Goal: Task Accomplishment & Management: Complete application form

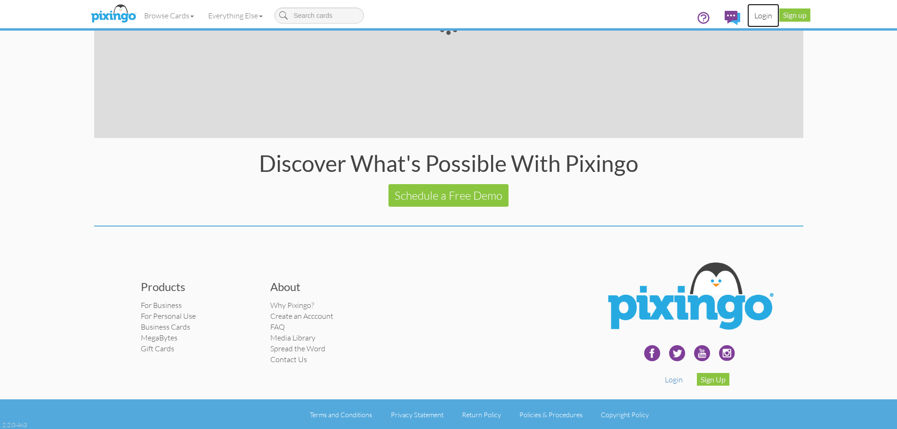
click at [765, 16] on link "Login" at bounding box center [763, 16] width 32 height 24
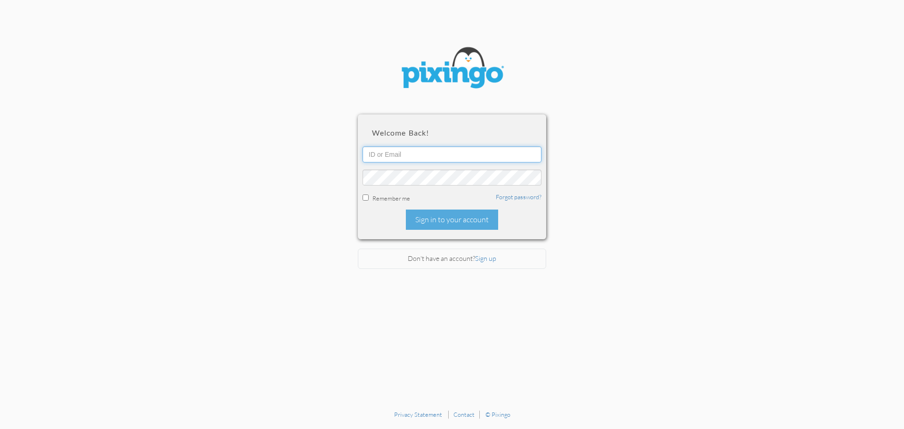
click at [390, 158] on input "text" at bounding box center [452, 154] width 179 height 16
type input "[EMAIL_ADDRESS][DOMAIN_NAME]"
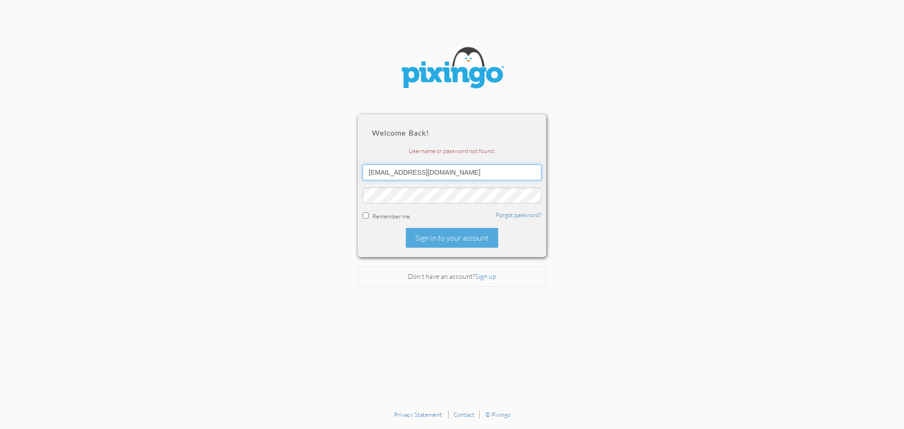
click at [457, 174] on input "[EMAIL_ADDRESS][DOMAIN_NAME]" at bounding box center [452, 172] width 179 height 16
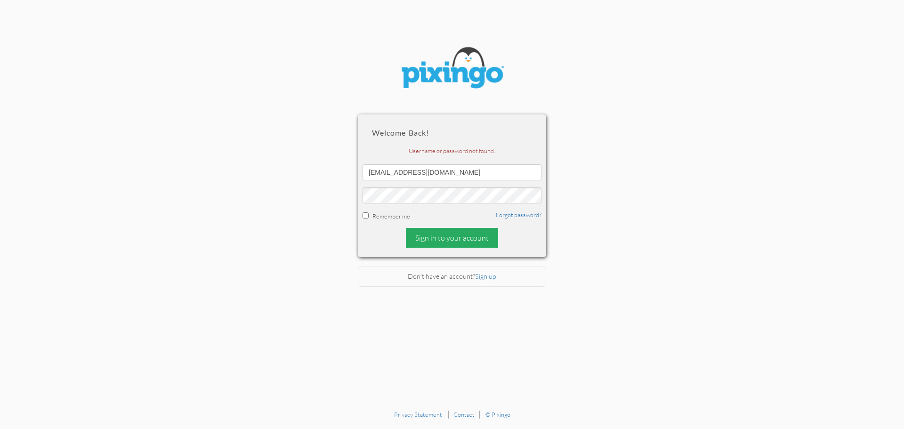
click at [450, 229] on div "Sign in to your account" at bounding box center [452, 238] width 92 height 20
click at [682, 97] on section "Welcome back! Username or password not found. [EMAIL_ADDRESS][DOMAIN_NAME] Reme…" at bounding box center [452, 202] width 904 height 405
click at [482, 275] on link "Sign up" at bounding box center [485, 276] width 21 height 8
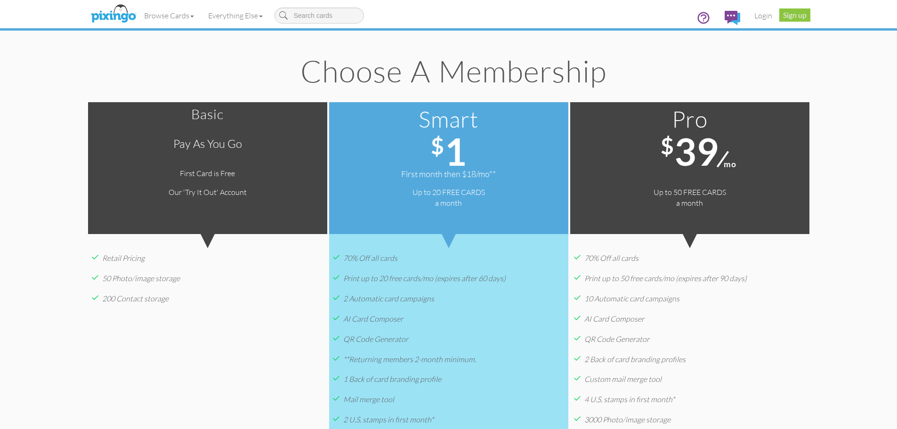
click at [844, 109] on create-account "Toggle navigation Visit Pixingo Mobile Browse Cards Business Accounting Automot…" at bounding box center [448, 339] width 897 height 678
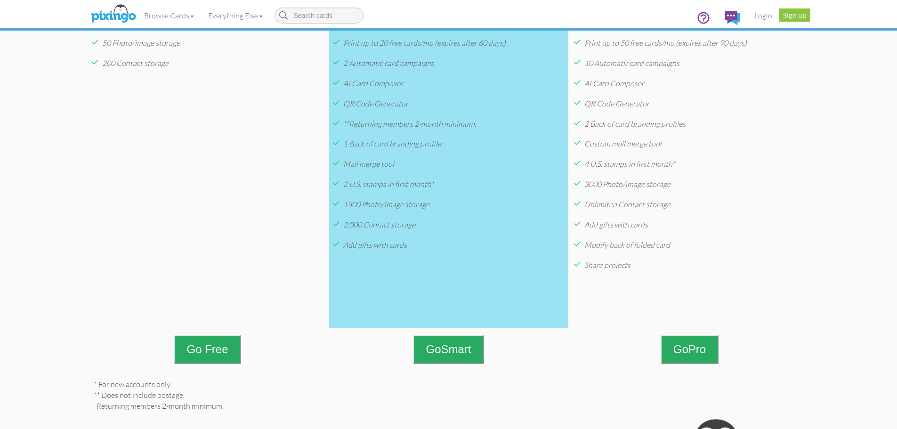
scroll to position [330, 0]
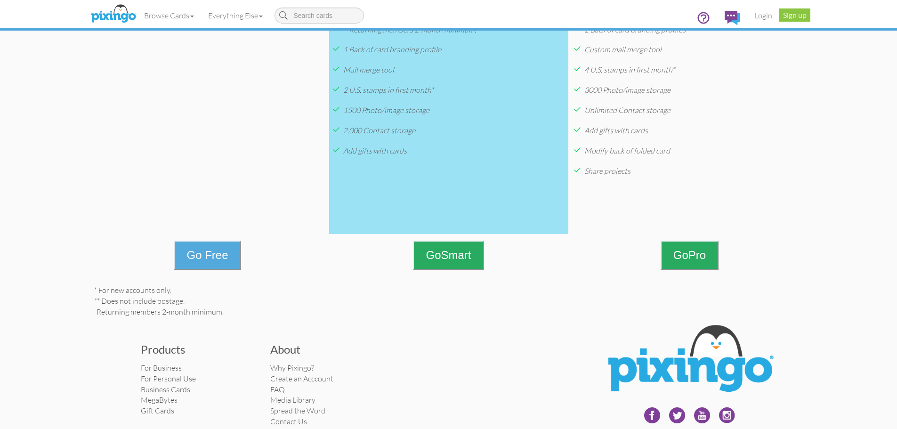
click at [215, 256] on button "Go Free" at bounding box center [207, 255] width 67 height 29
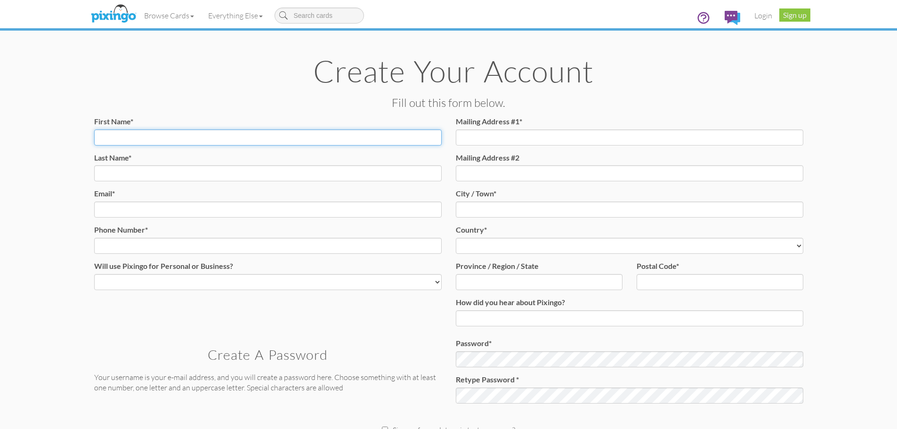
click at [211, 141] on input "First Name*" at bounding box center [268, 137] width 348 height 16
type input "[PERSON_NAME]"
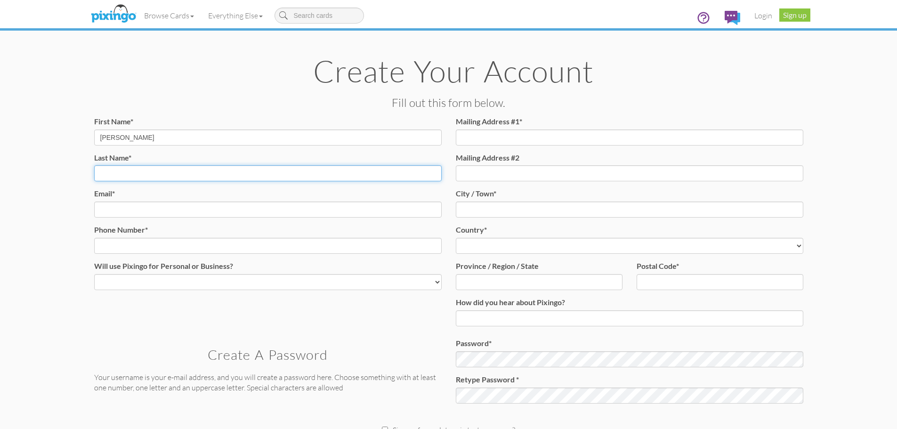
type input "[PERSON_NAME]"
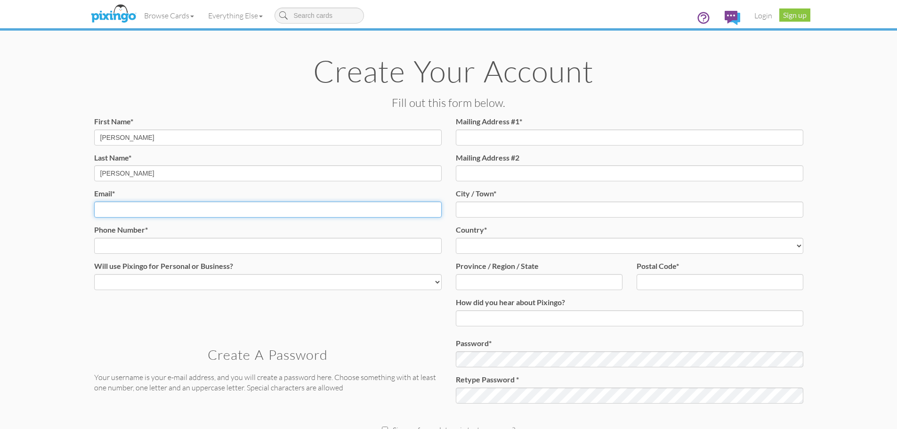
type input "[EMAIL_ADDRESS][DOMAIN_NAME]"
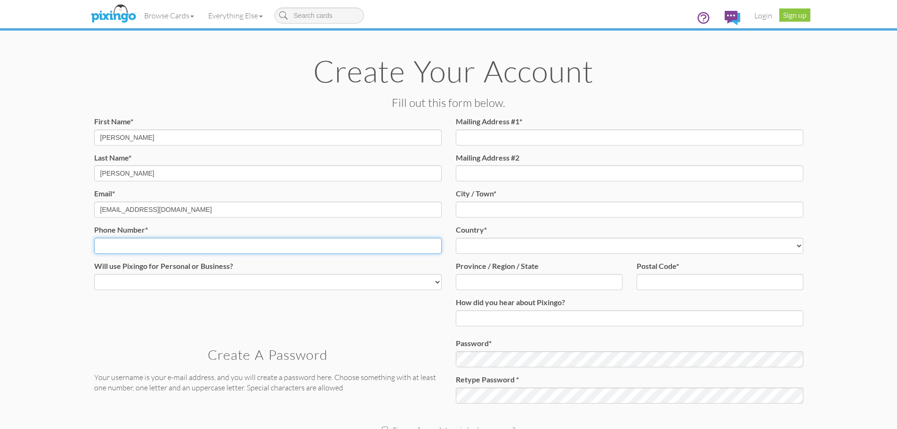
type input "8016449702"
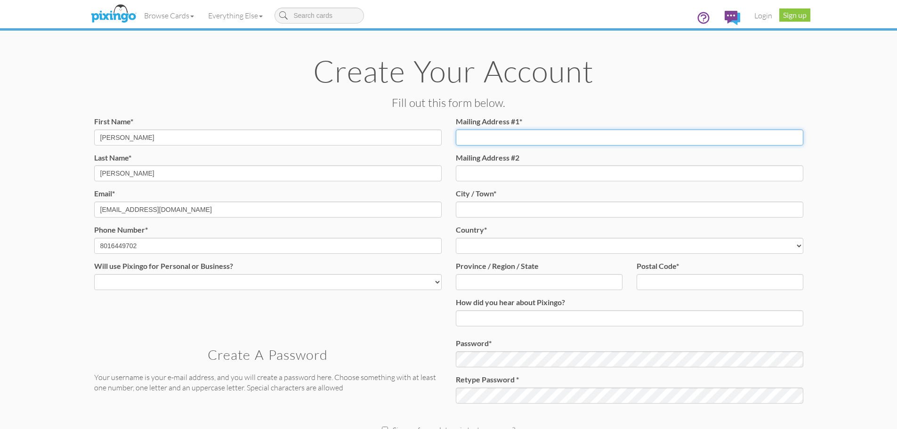
type input "370 N 300 E"
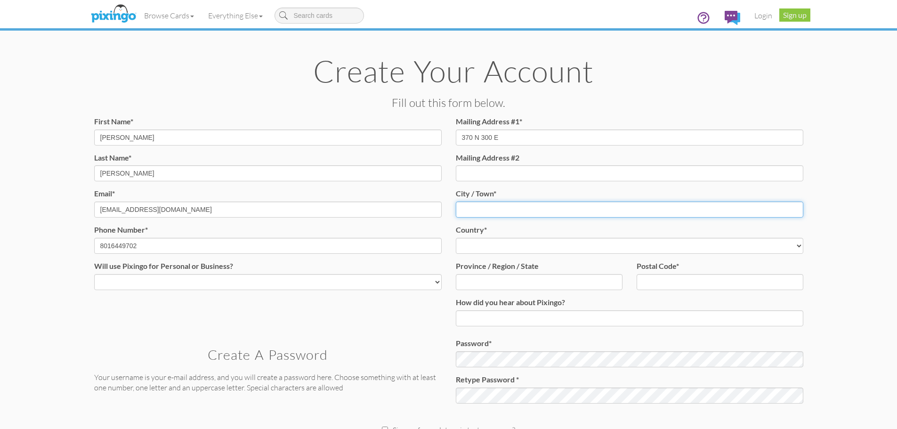
type input "Lehi"
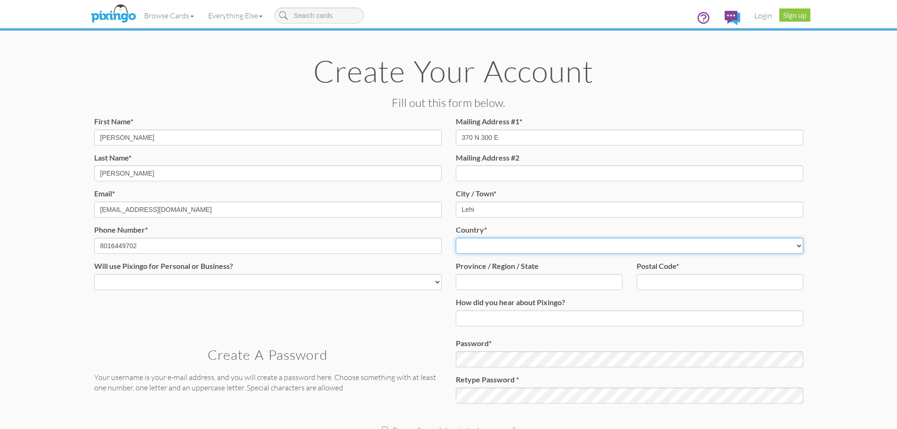
select select "object:672"
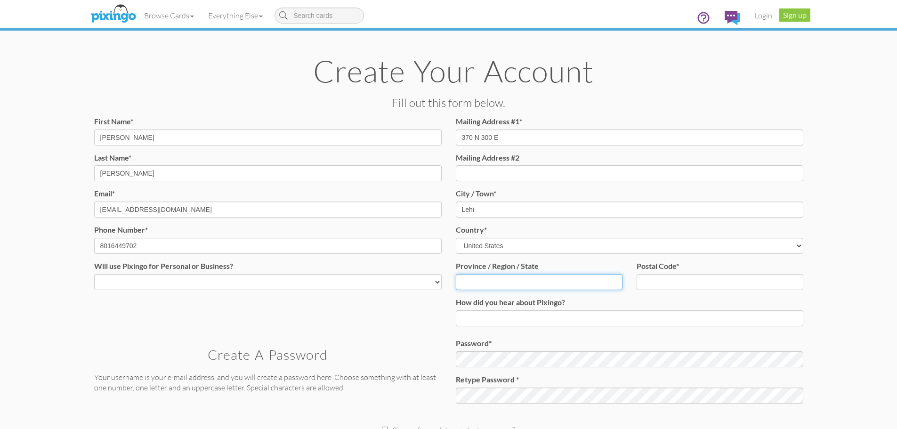
type input "UT"
type input "84043"
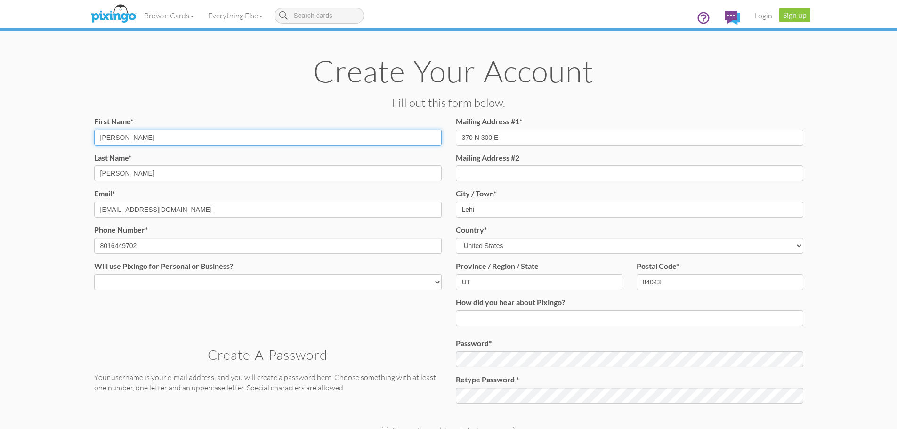
type input "[PHONE_NUMBER]"
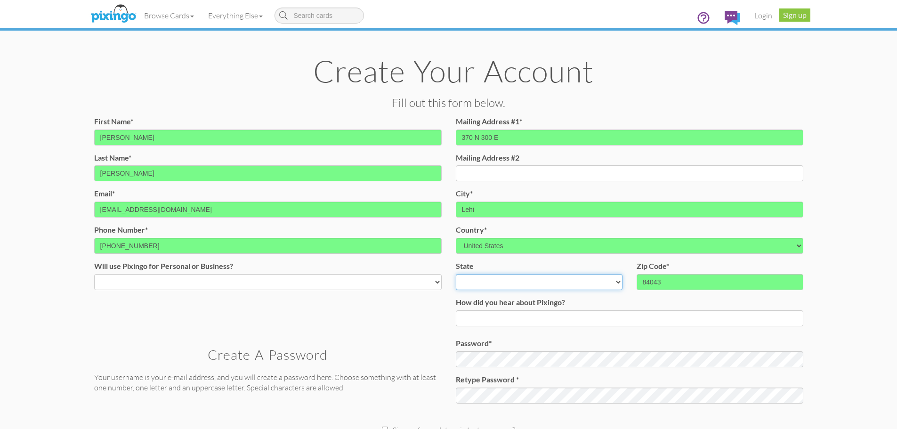
select select "object:972"
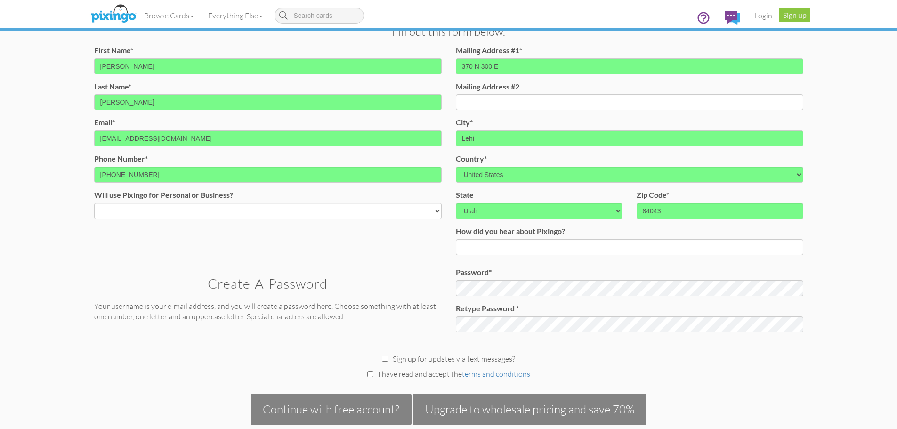
scroll to position [188, 0]
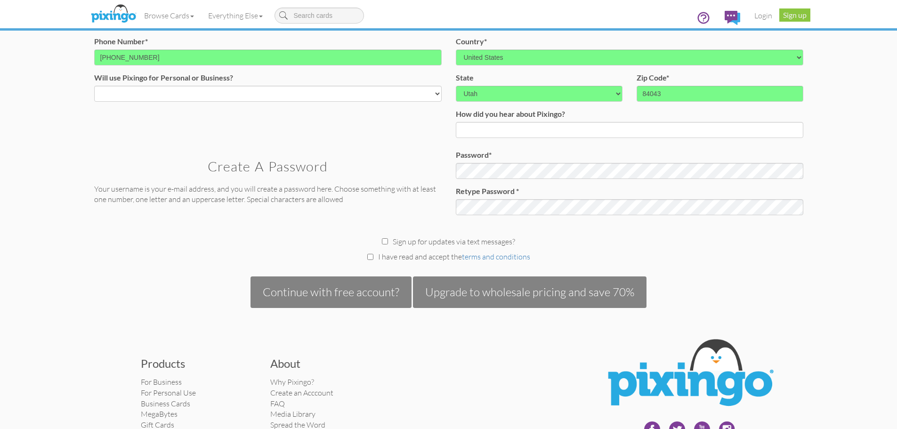
click at [211, 102] on div "First Name* [PERSON_NAME] Last Name* [PERSON_NAME] Email* Email already exists.…" at bounding box center [268, 18] width 362 height 181
click at [209, 93] on select "Both Business Personal" at bounding box center [268, 94] width 348 height 16
select select "string:Business"
click at [94, 86] on select "Both Business Personal" at bounding box center [268, 94] width 348 height 16
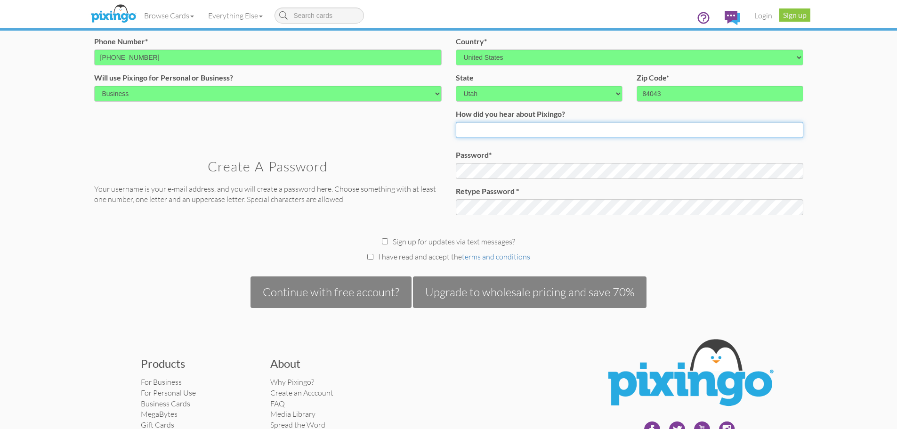
click at [523, 129] on input at bounding box center [630, 130] width 348 height 16
type input "a little birdie told me"
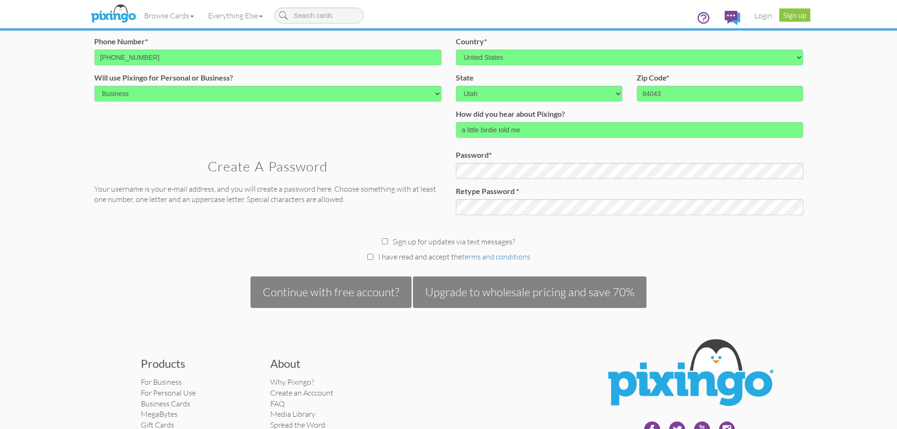
click at [366, 259] on div "I have read and accept the terms and conditions" at bounding box center [448, 256] width 723 height 11
click at [372, 254] on input "checkbox" at bounding box center [370, 257] width 6 height 6
checkbox input "true"
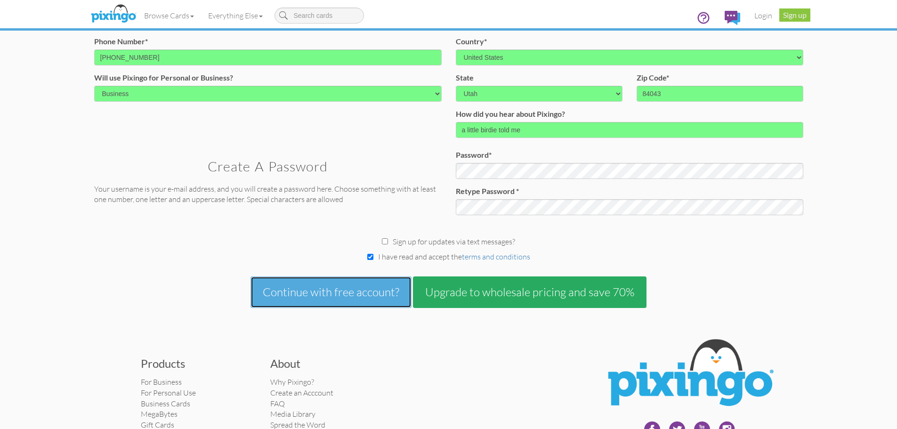
click at [369, 293] on button "Continue with free account?" at bounding box center [331, 291] width 161 height 31
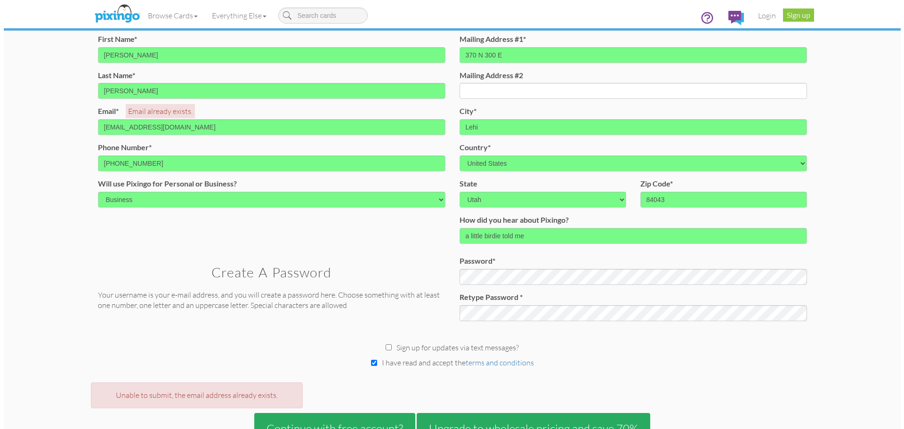
scroll to position [0, 0]
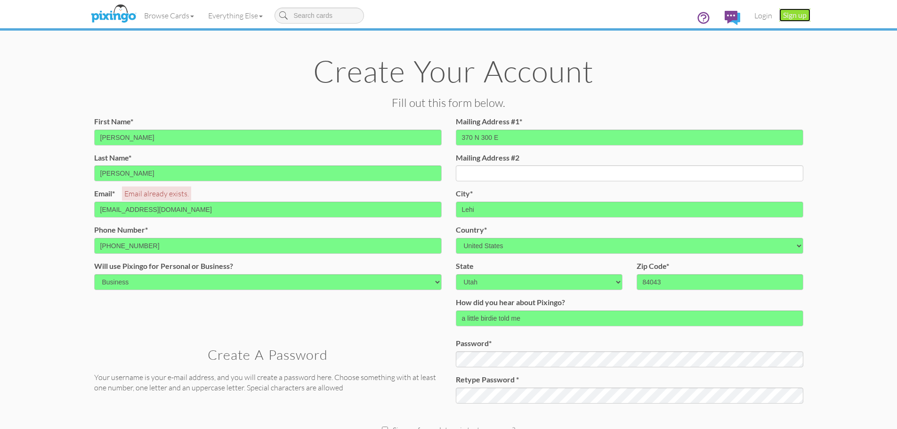
click at [786, 15] on link "Sign up" at bounding box center [794, 14] width 31 height 13
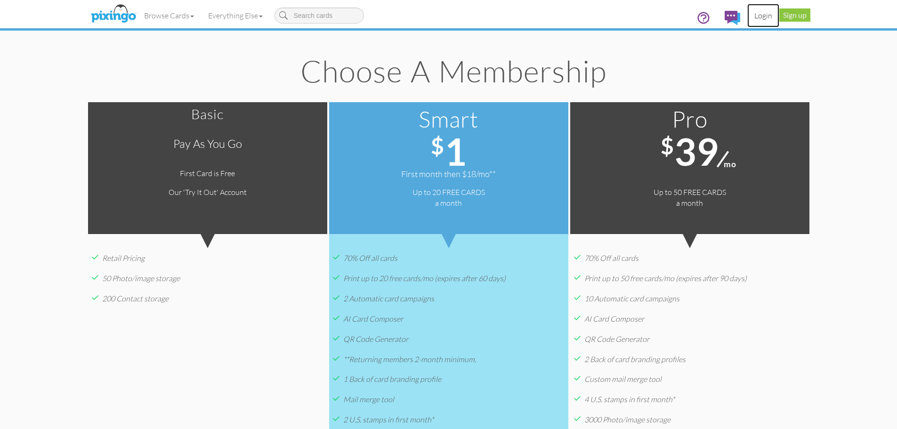
click at [760, 16] on link "Login" at bounding box center [763, 16] width 32 height 24
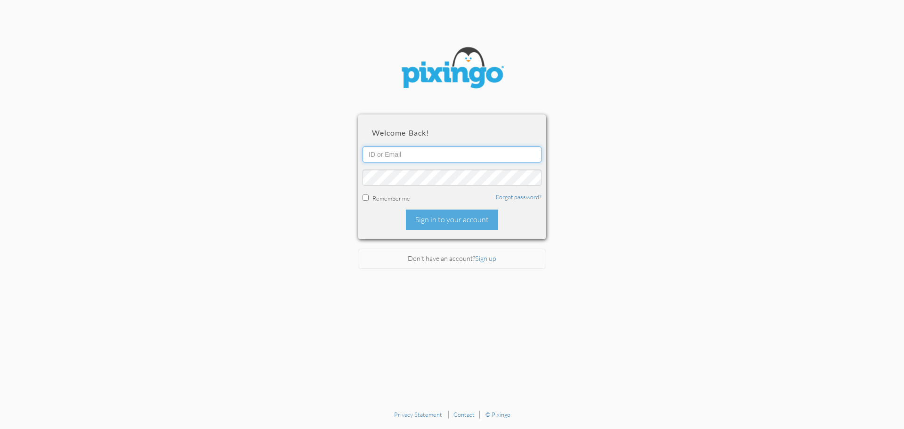
click at [419, 152] on input "text" at bounding box center [452, 154] width 179 height 16
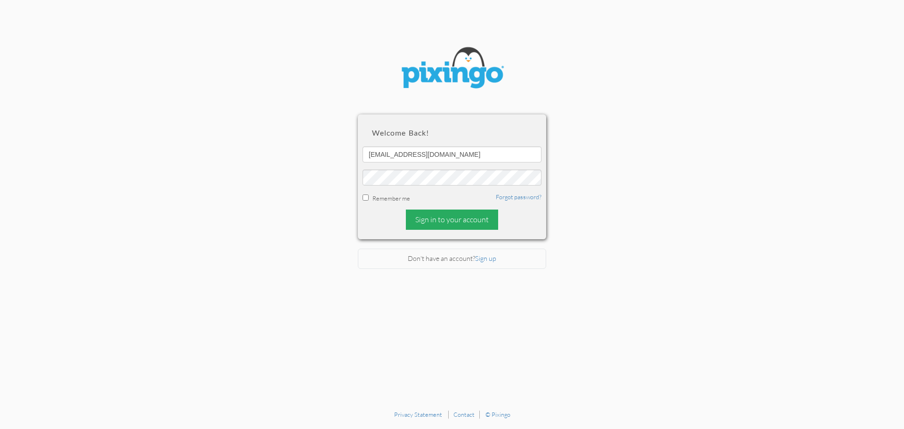
click at [459, 220] on div "Sign in to your account" at bounding box center [452, 220] width 92 height 20
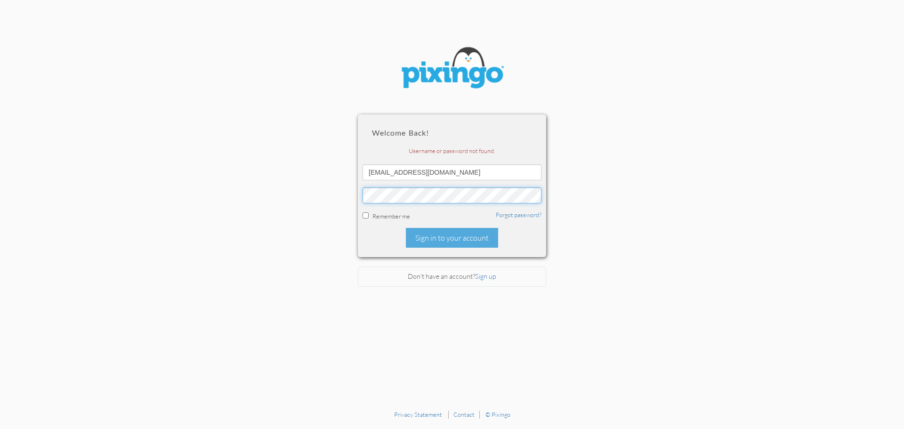
click at [330, 199] on section "Welcome back! Username or password not found. [EMAIL_ADDRESS][DOMAIN_NAME] Reme…" at bounding box center [452, 202] width 904 height 405
click at [416, 173] on input "[EMAIL_ADDRESS][DOMAIN_NAME]" at bounding box center [452, 172] width 179 height 16
click at [420, 173] on input "[EMAIL_ADDRESS][DOMAIN_NAME]" at bounding box center [452, 172] width 179 height 16
click at [634, 139] on section "Welcome back! Username or password not found. [EMAIL_ADDRESS][DOMAIN_NAME] Reme…" at bounding box center [452, 202] width 904 height 405
drag, startPoint x: 420, startPoint y: 171, endPoint x: 456, endPoint y: 171, distance: 35.8
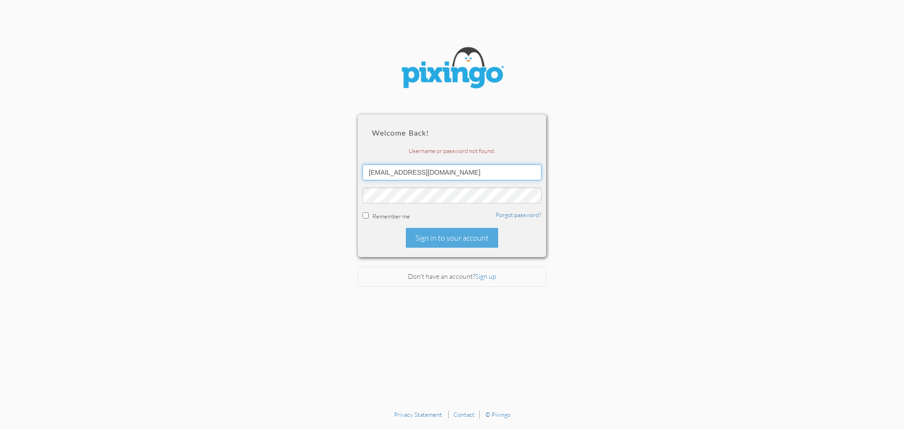
click at [456, 171] on input "[EMAIL_ADDRESS][DOMAIN_NAME]" at bounding box center [452, 172] width 179 height 16
type input "[EMAIL_ADDRESS][DOMAIN_NAME]"
click at [599, 314] on section "Welcome back! Username or password not found. [EMAIL_ADDRESS][DOMAIN_NAME] Reme…" at bounding box center [452, 202] width 904 height 405
click at [527, 215] on link "Forgot password?" at bounding box center [519, 215] width 46 height 8
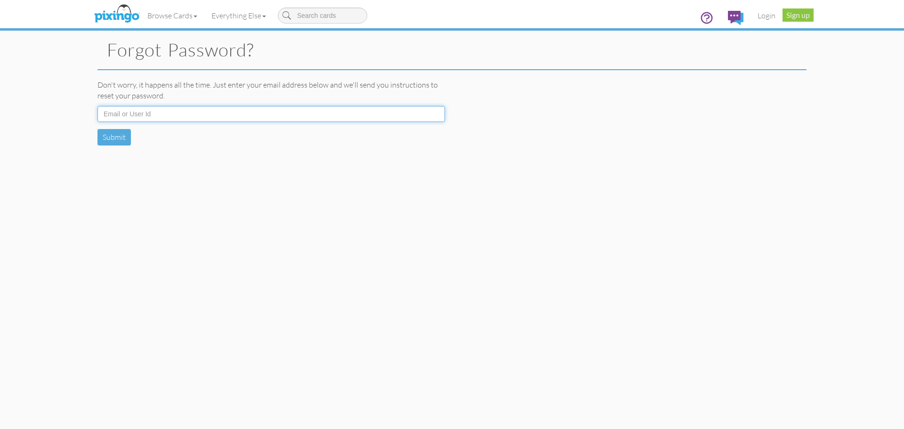
click at [180, 113] on input at bounding box center [271, 114] width 348 height 16
type input "[EMAIL_ADDRESS][DOMAIN_NAME]"
click at [115, 138] on button "Submit" at bounding box center [113, 137] width 33 height 16
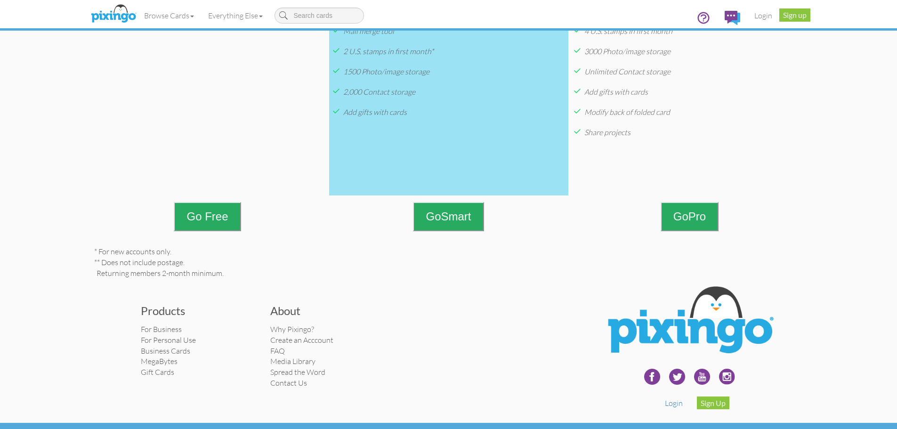
scroll to position [393, 0]
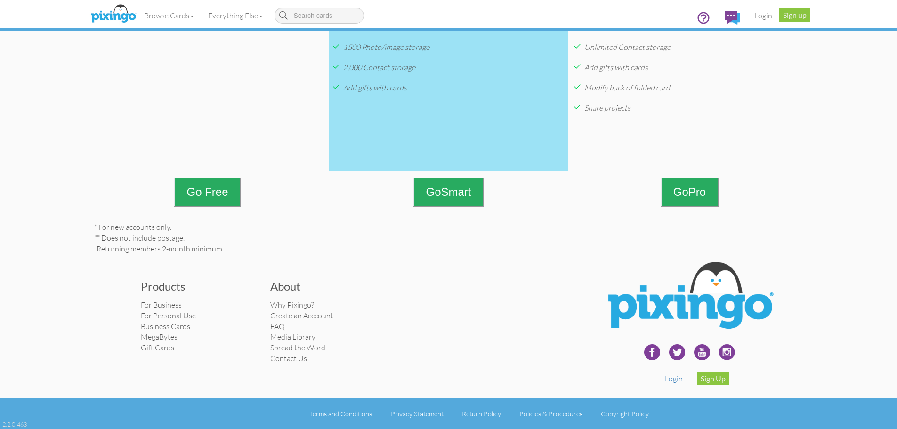
drag, startPoint x: 217, startPoint y: 196, endPoint x: 292, endPoint y: 243, distance: 88.6
click at [214, 194] on button "Go Free" at bounding box center [207, 192] width 67 height 29
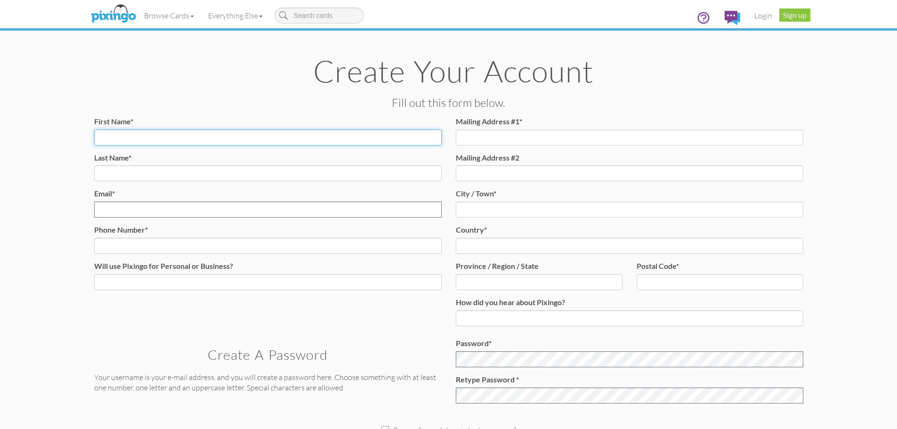
click at [218, 137] on input "First Name*" at bounding box center [268, 137] width 348 height 16
type input "Joseph"
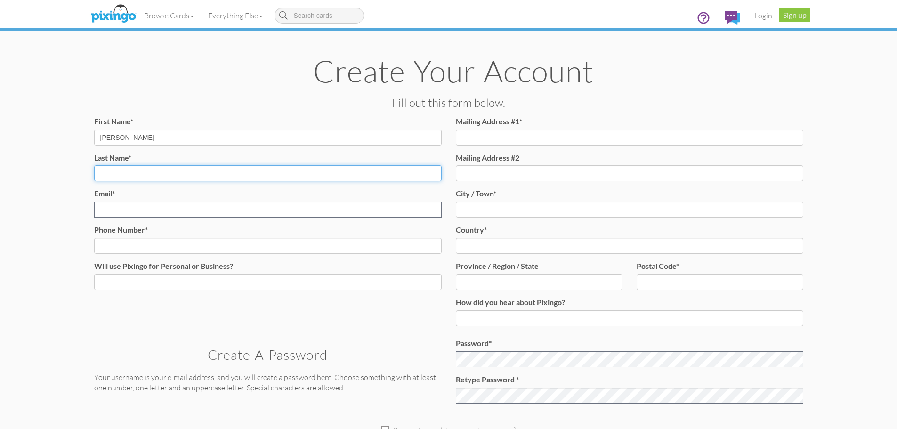
type input "Broderick"
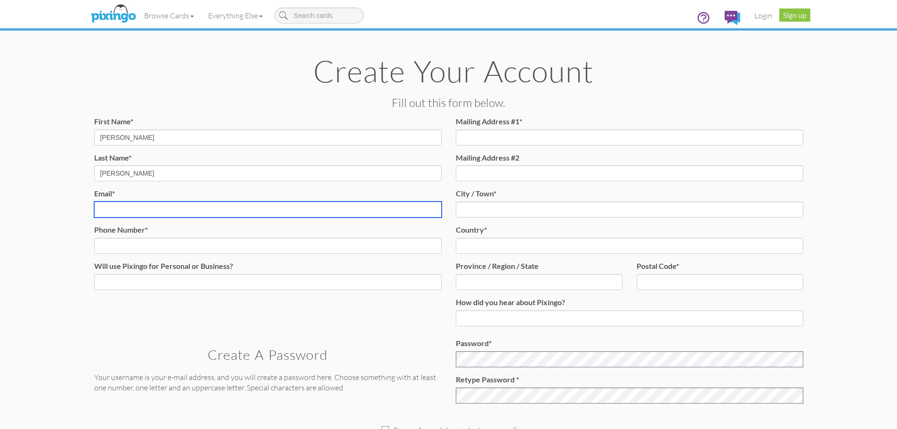
type input "PenguinMan98@usa.net"
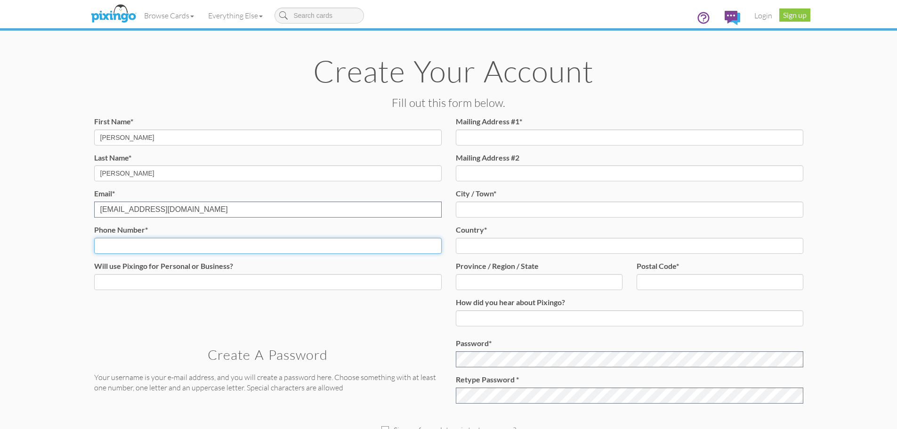
type input "8016449702"
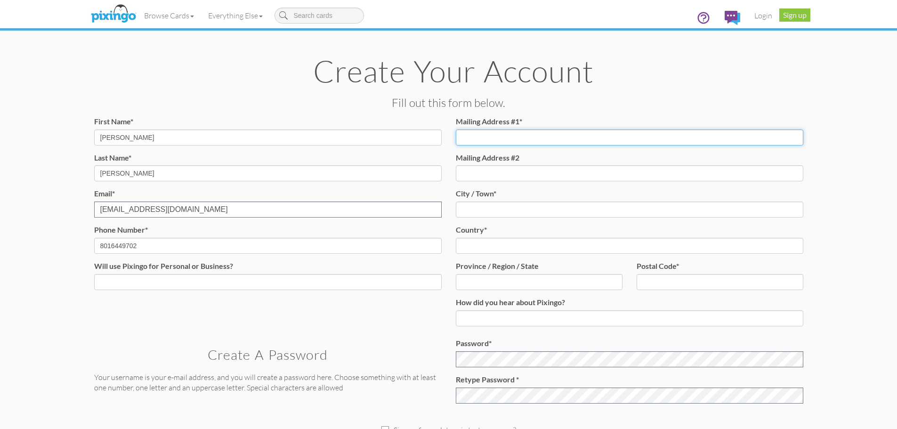
type input "370 N 300 E"
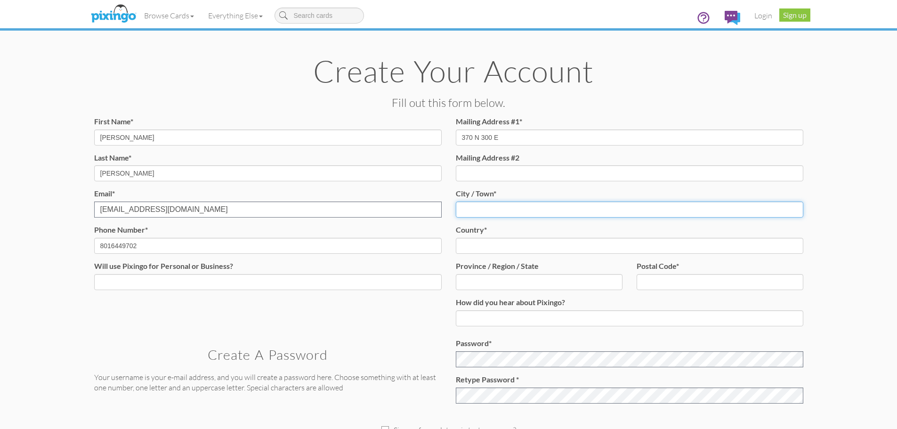
type input "Lehi"
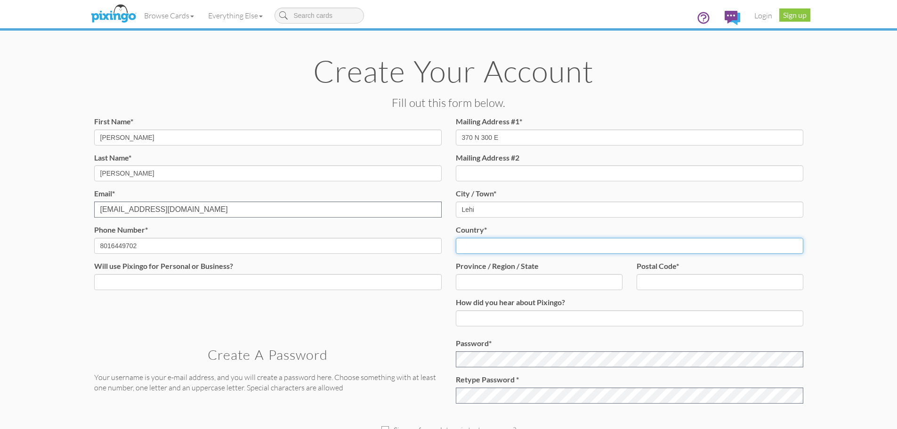
select select "object:398"
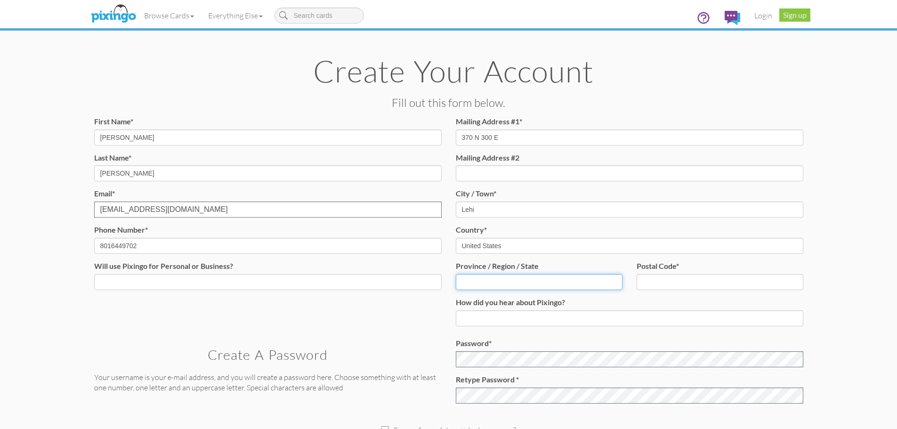
type input "UT"
type input "84043"
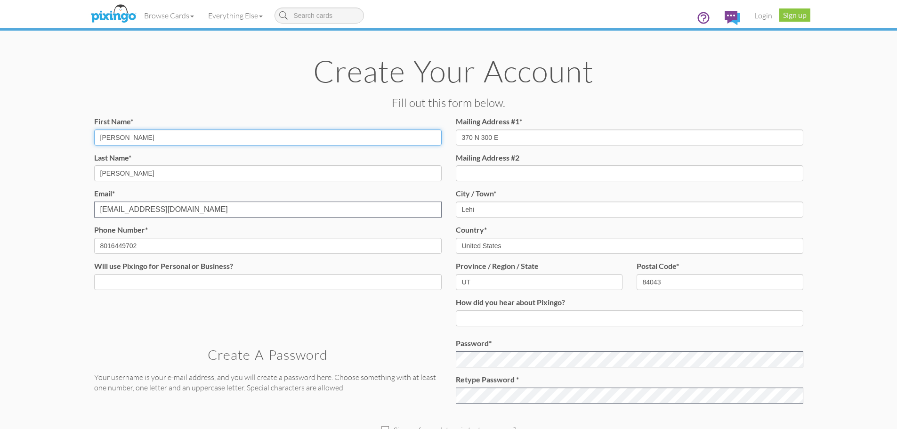
type input "[PHONE_NUMBER]"
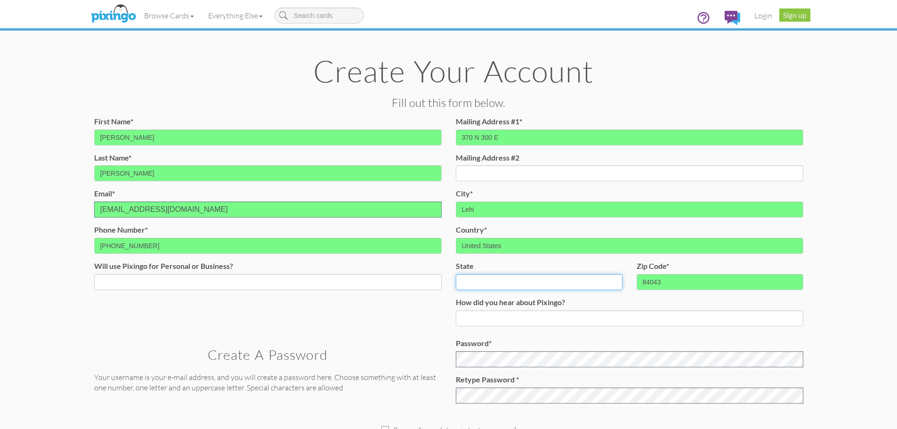
select select "object:698"
